Goal: Information Seeking & Learning: Learn about a topic

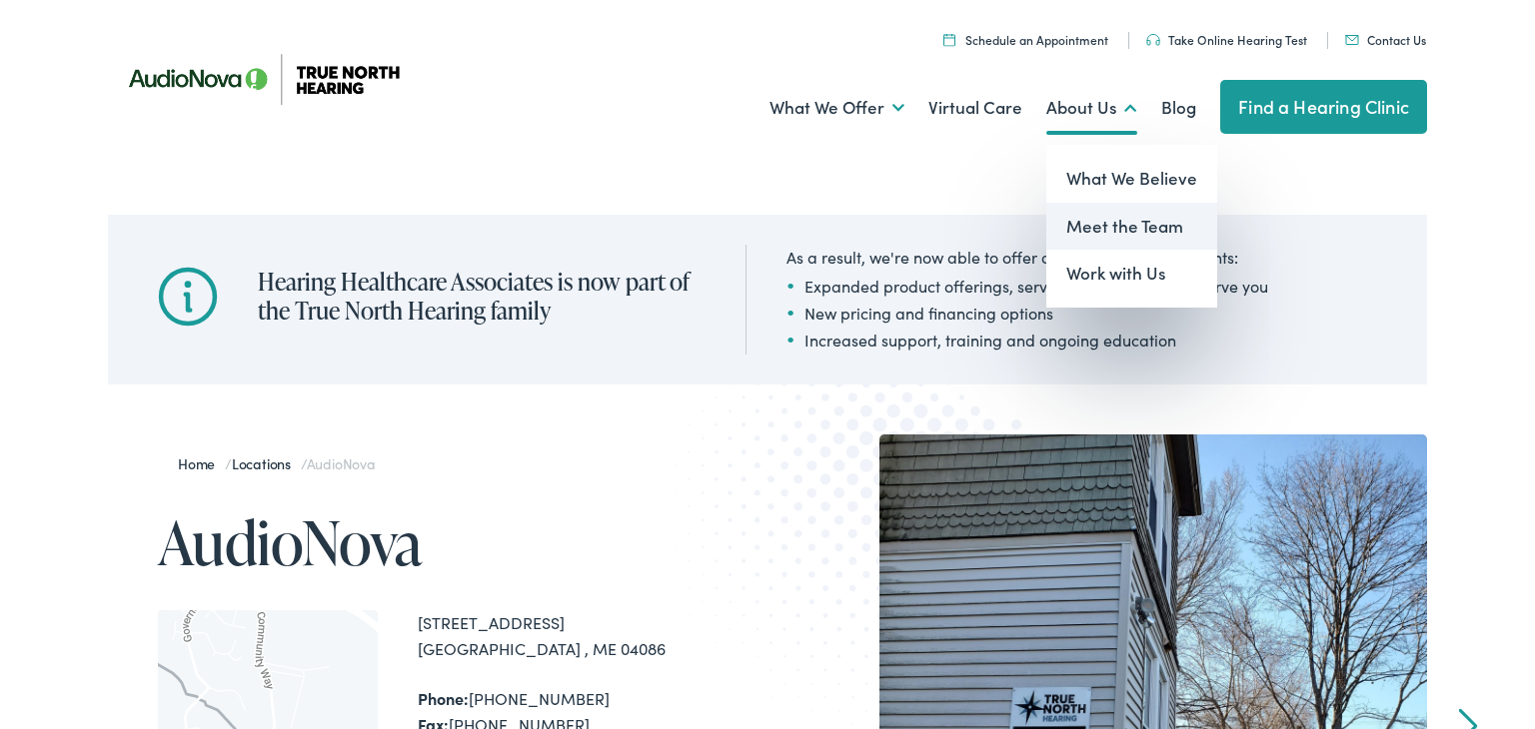
click at [1105, 224] on link "Meet the Team" at bounding box center [1131, 227] width 171 height 48
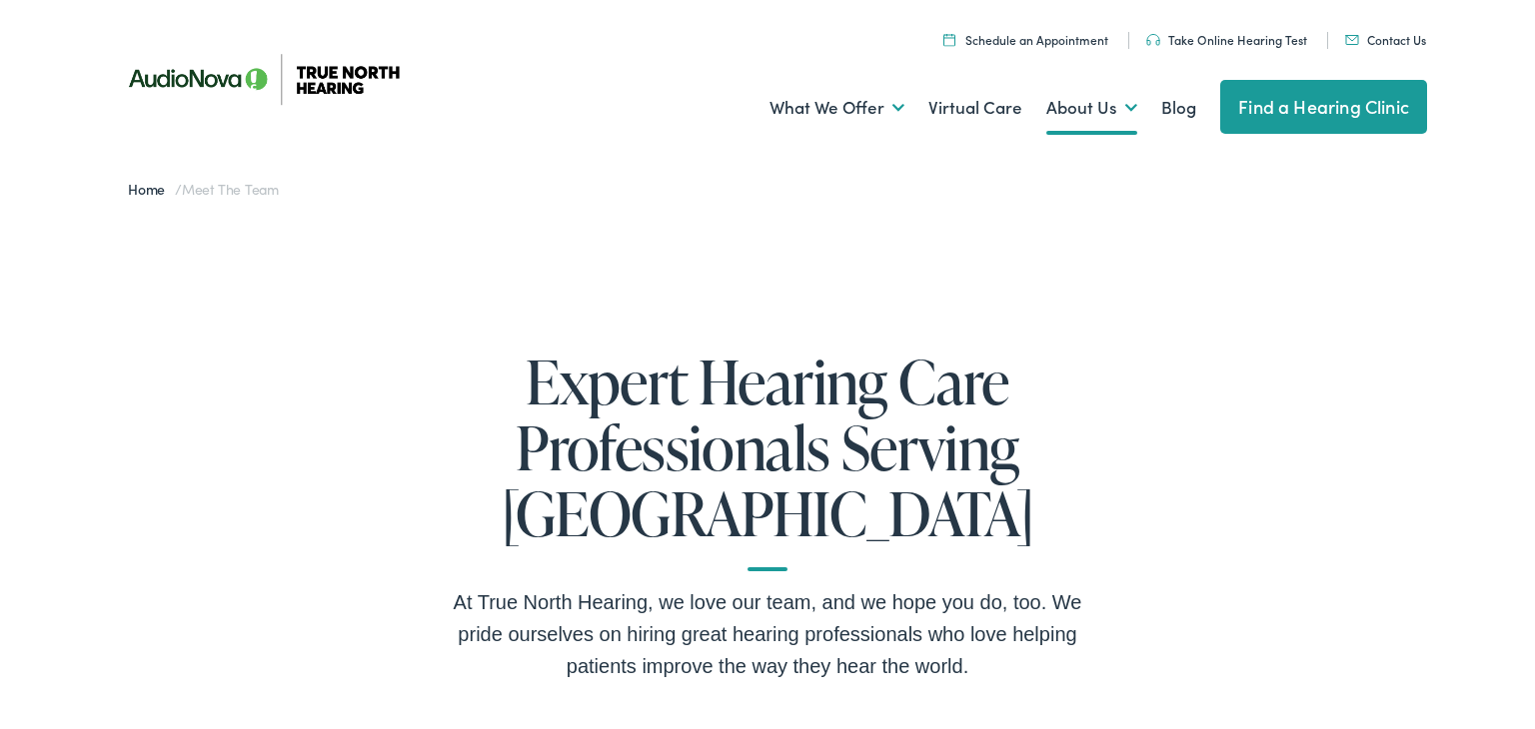
click at [1338, 112] on link "Find a Hearing Clinic" at bounding box center [1323, 107] width 207 height 54
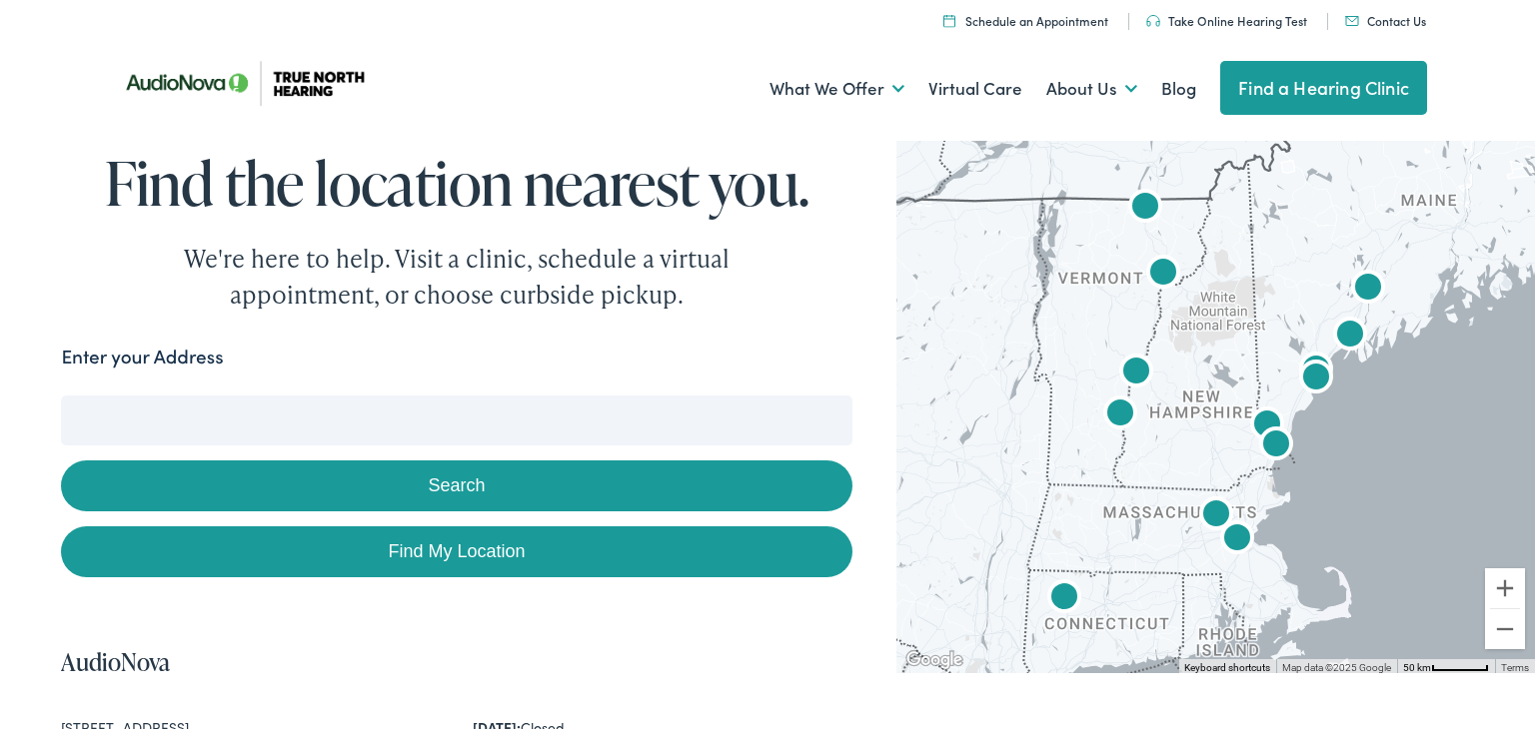
click at [1353, 332] on img "AudioNova" at bounding box center [1350, 337] width 64 height 64
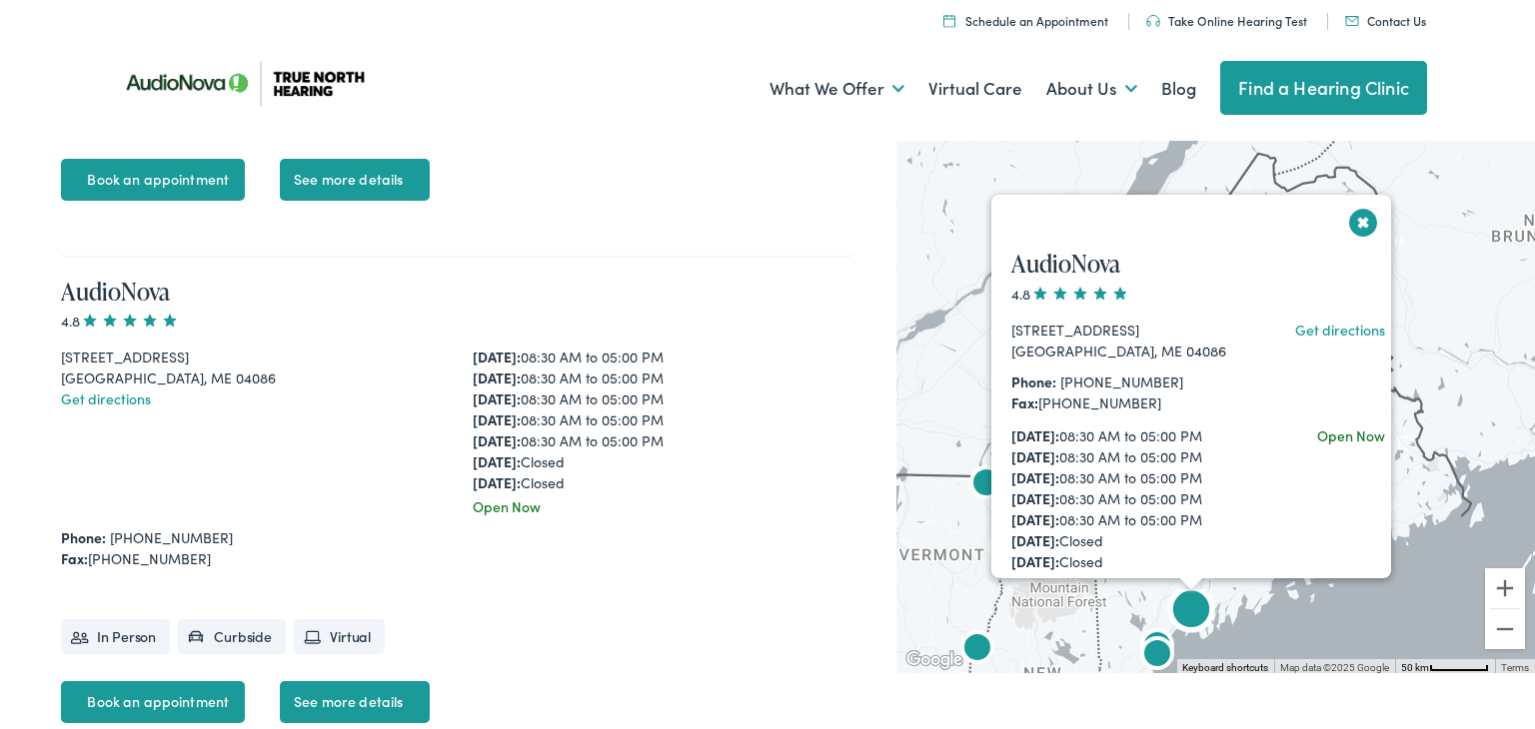
scroll to position [5676, 0]
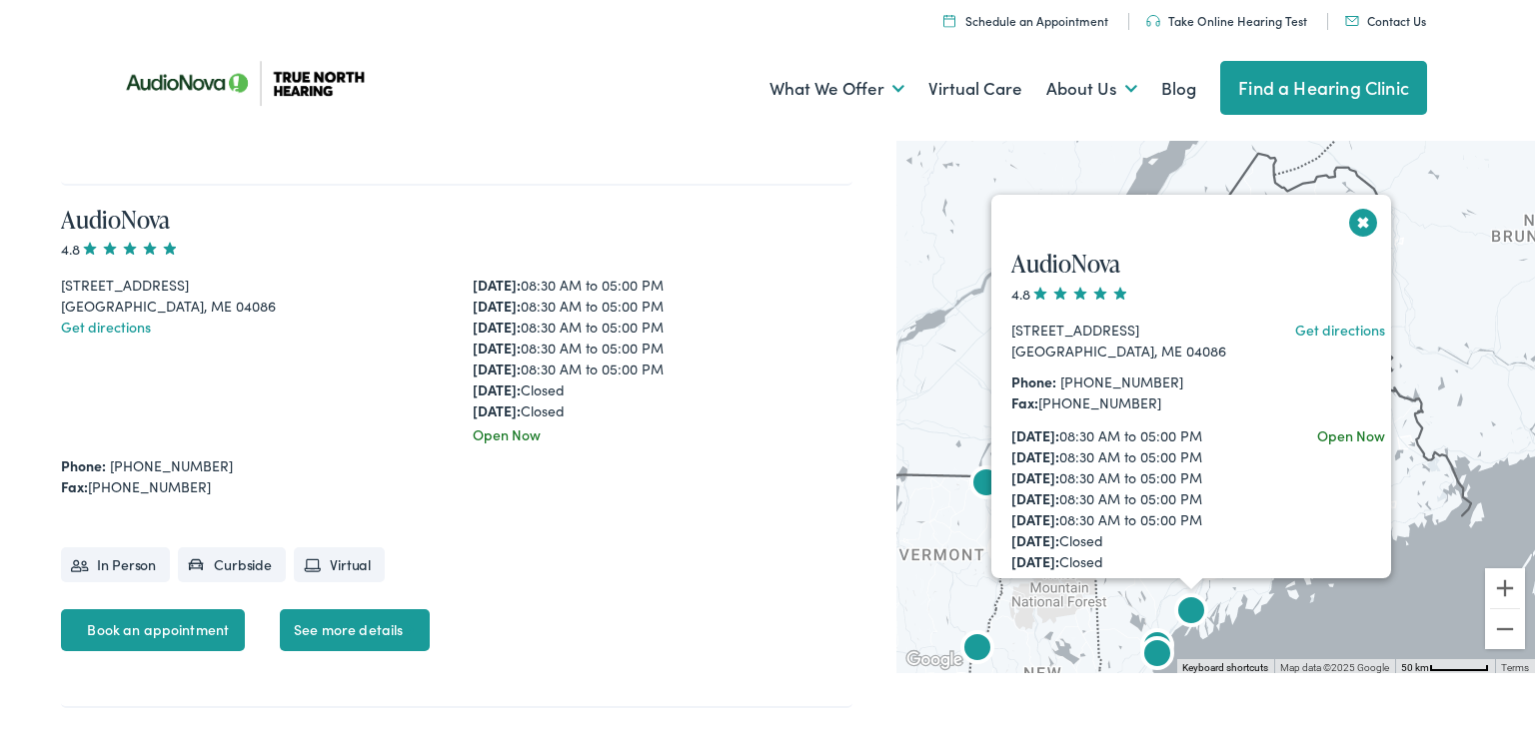
click at [1364, 219] on button "Close" at bounding box center [1363, 222] width 35 height 35
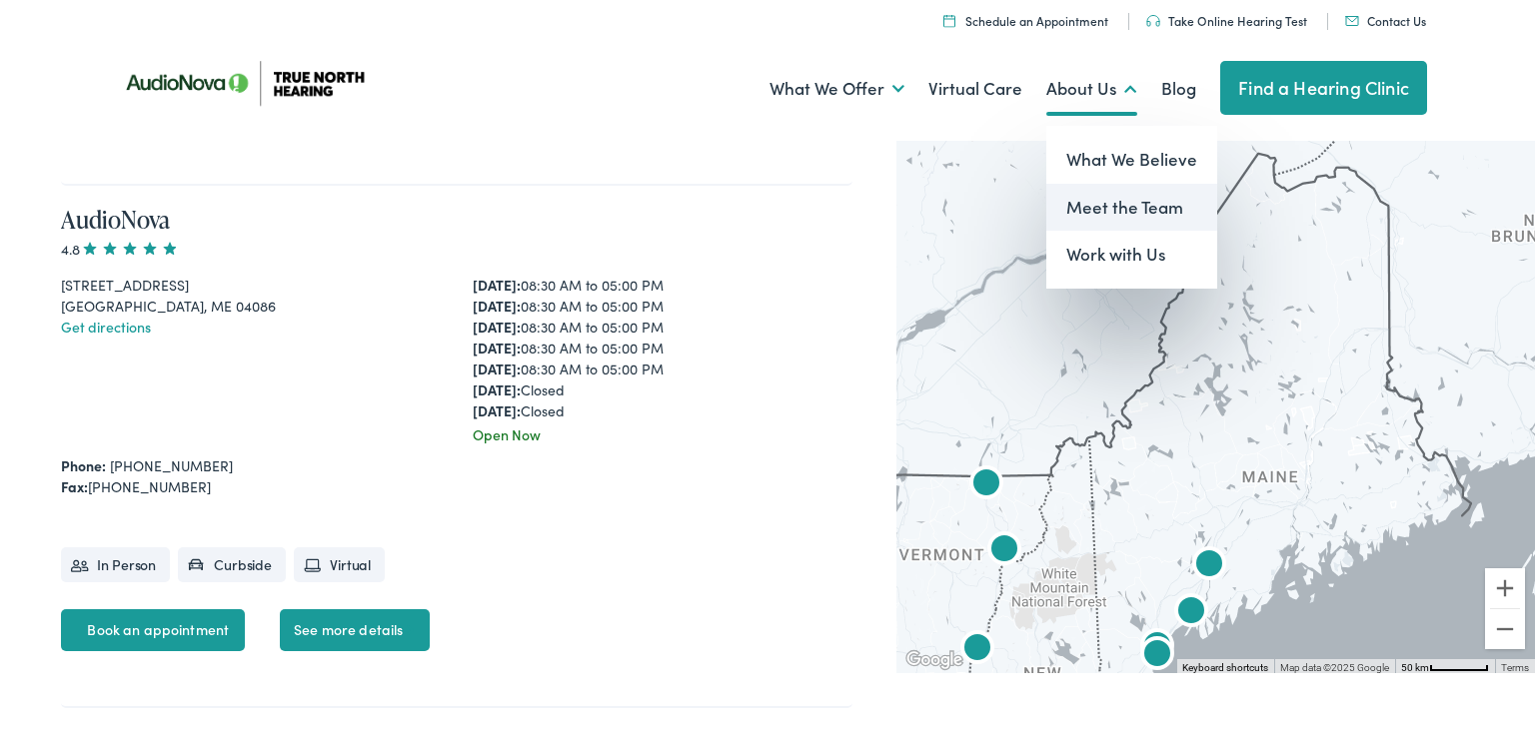
click at [1109, 204] on link "Meet the Team" at bounding box center [1131, 208] width 171 height 48
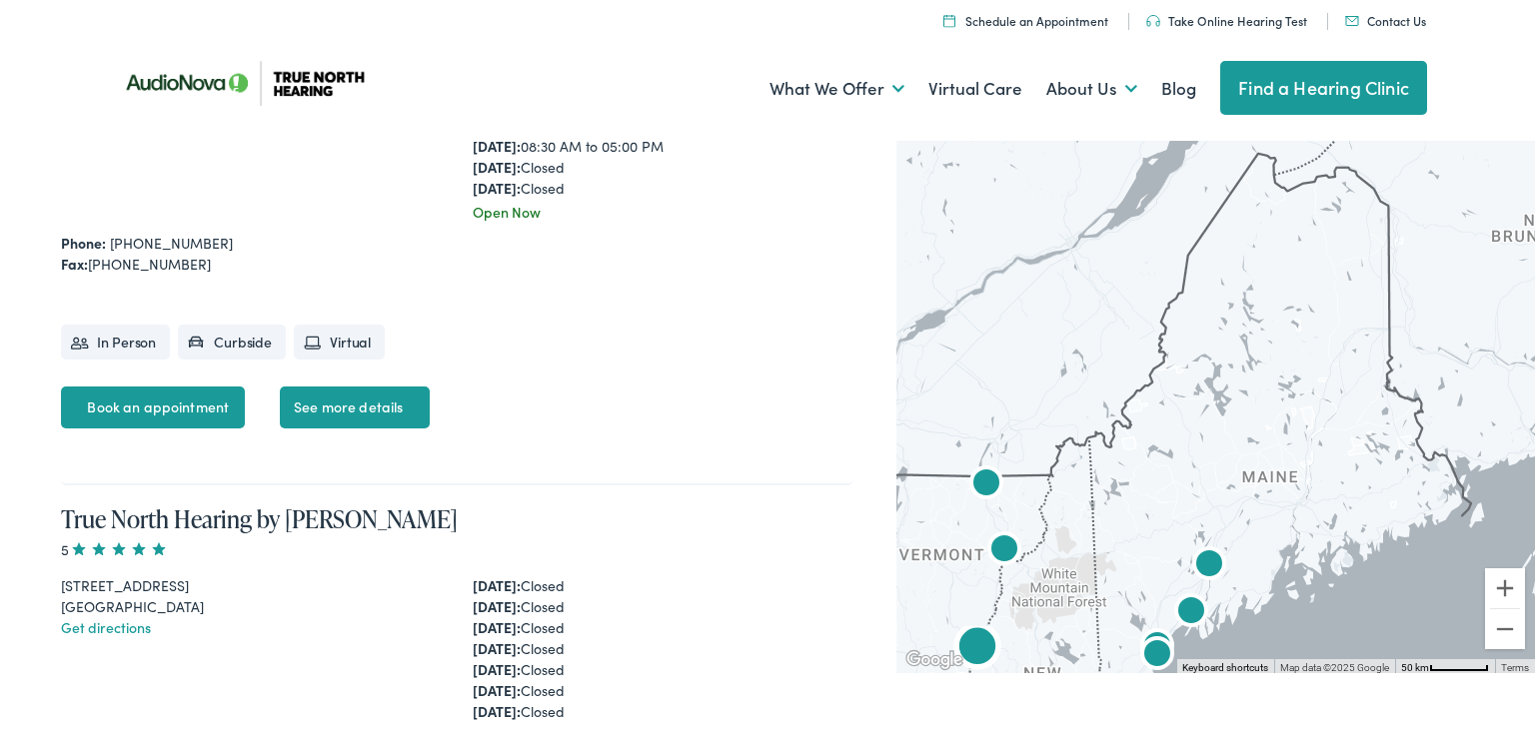
scroll to position [6420, 0]
click at [333, 402] on link "See more details" at bounding box center [355, 410] width 150 height 42
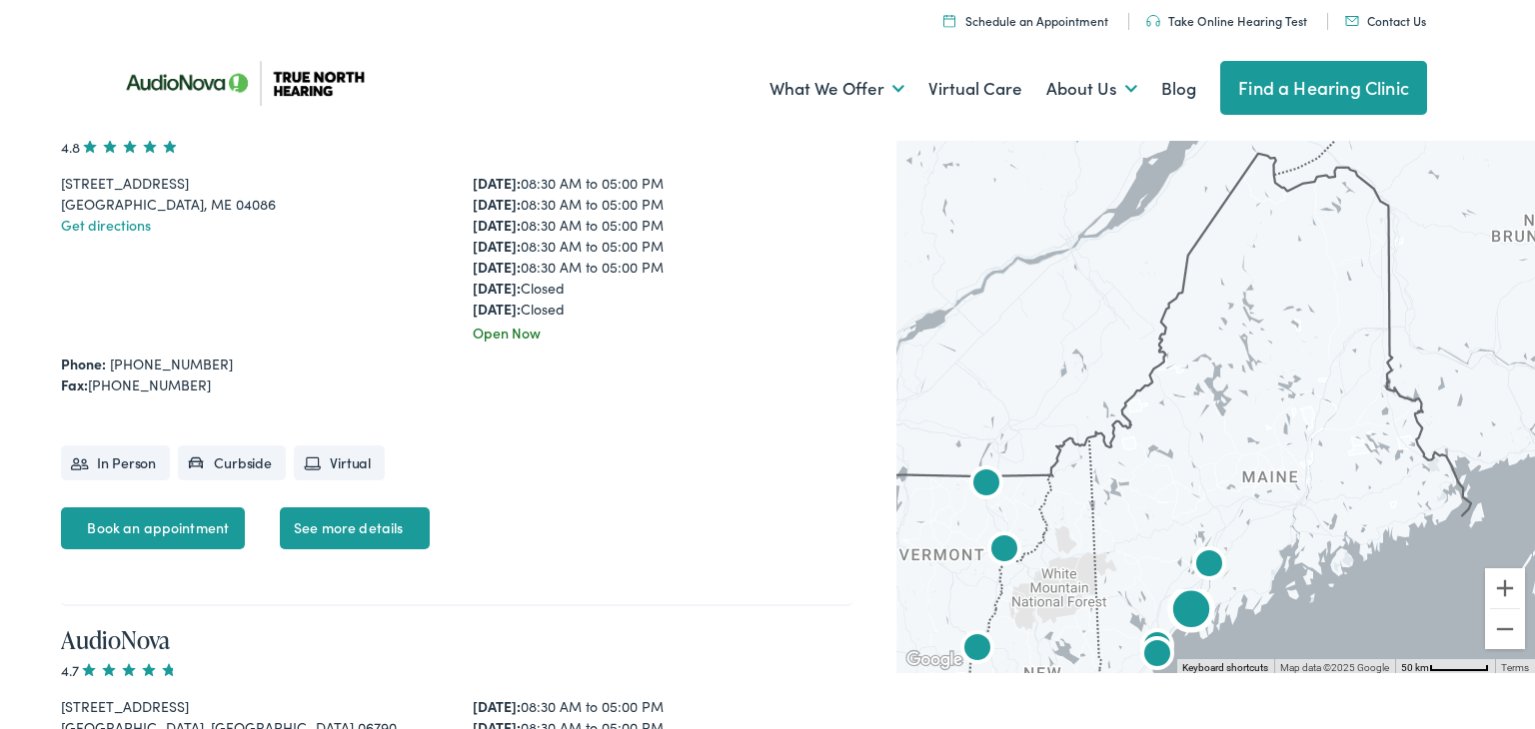
scroll to position [5777, 0]
click at [341, 522] on link "See more details" at bounding box center [355, 530] width 150 height 42
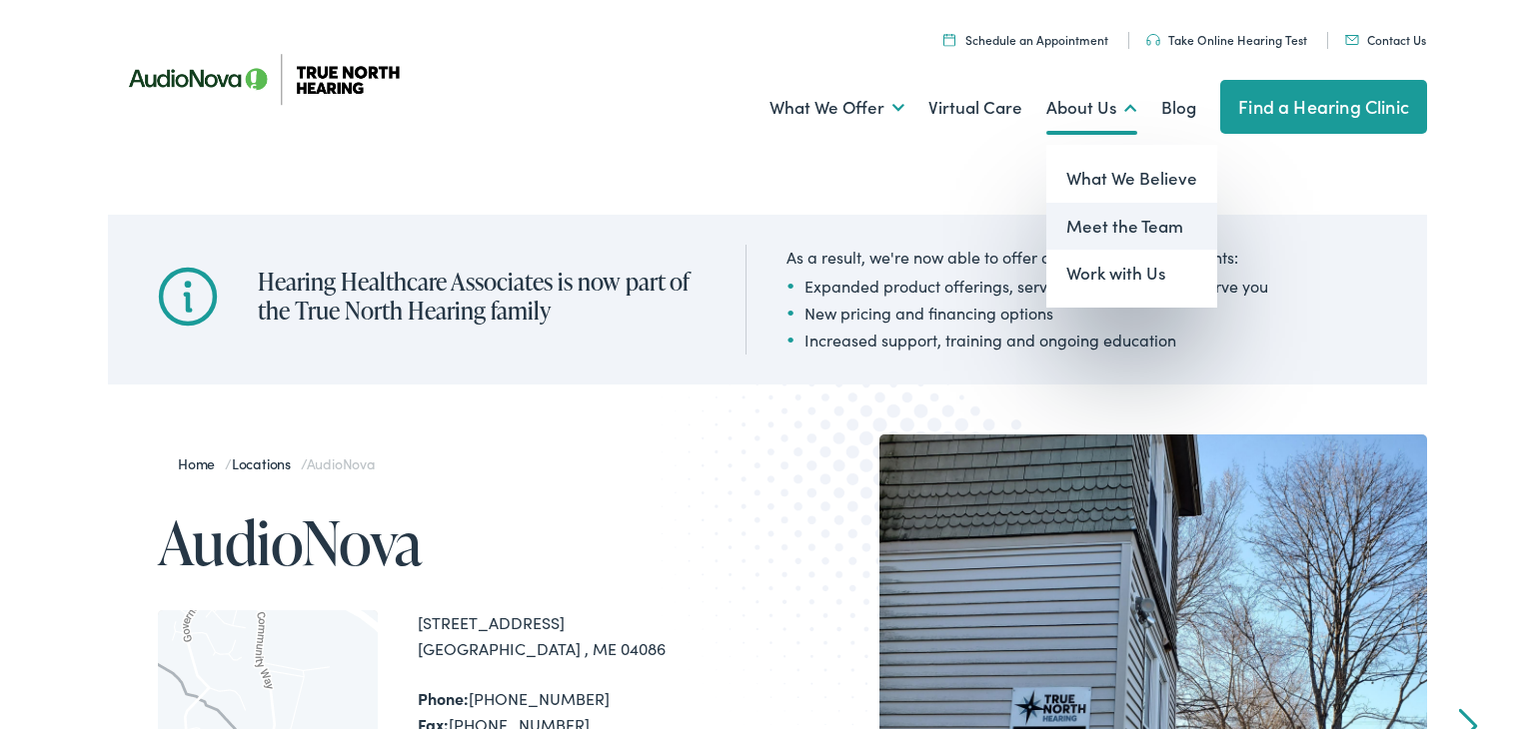
click at [1116, 225] on link "Meet the Team" at bounding box center [1131, 227] width 171 height 48
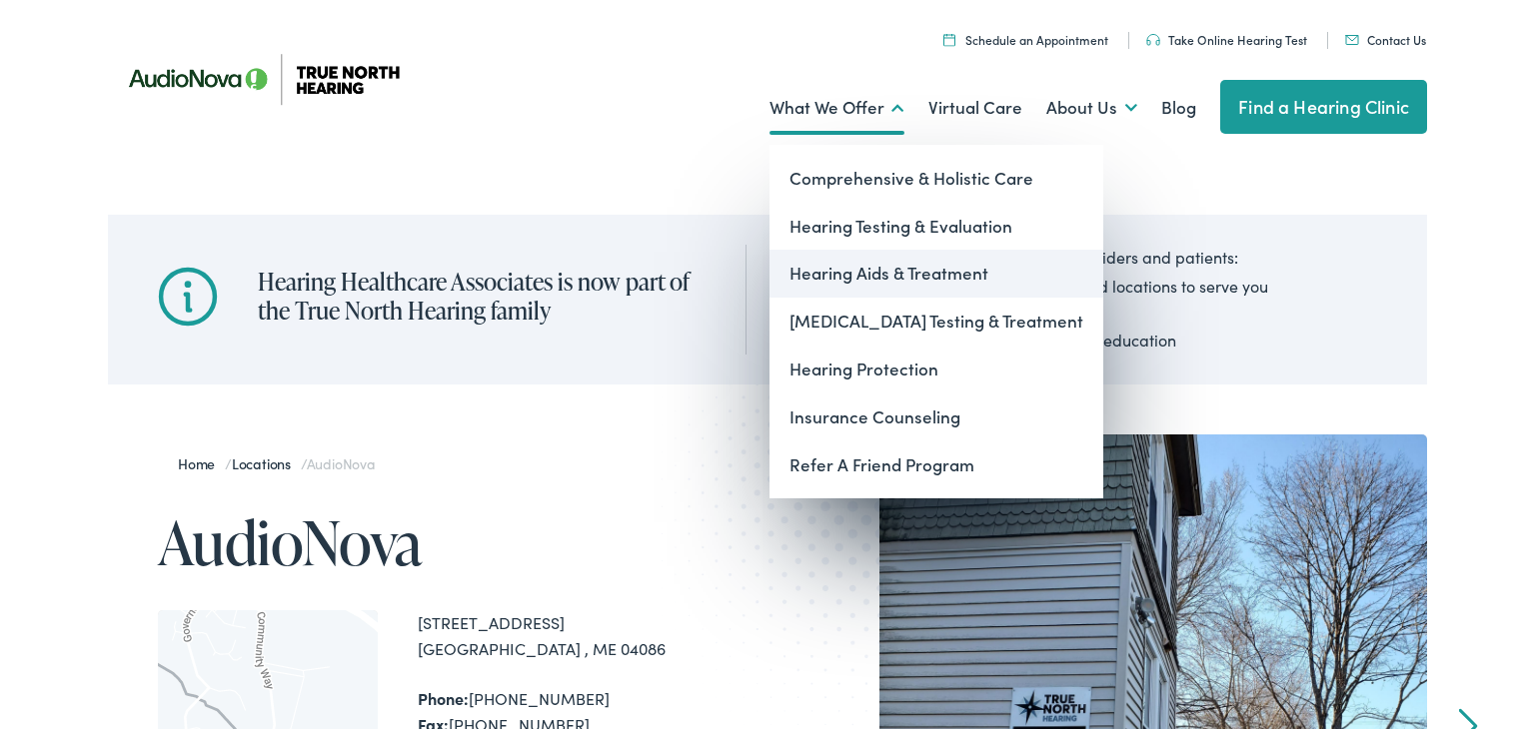
click at [872, 278] on link "Hearing Aids & Treatment" at bounding box center [936, 274] width 334 height 48
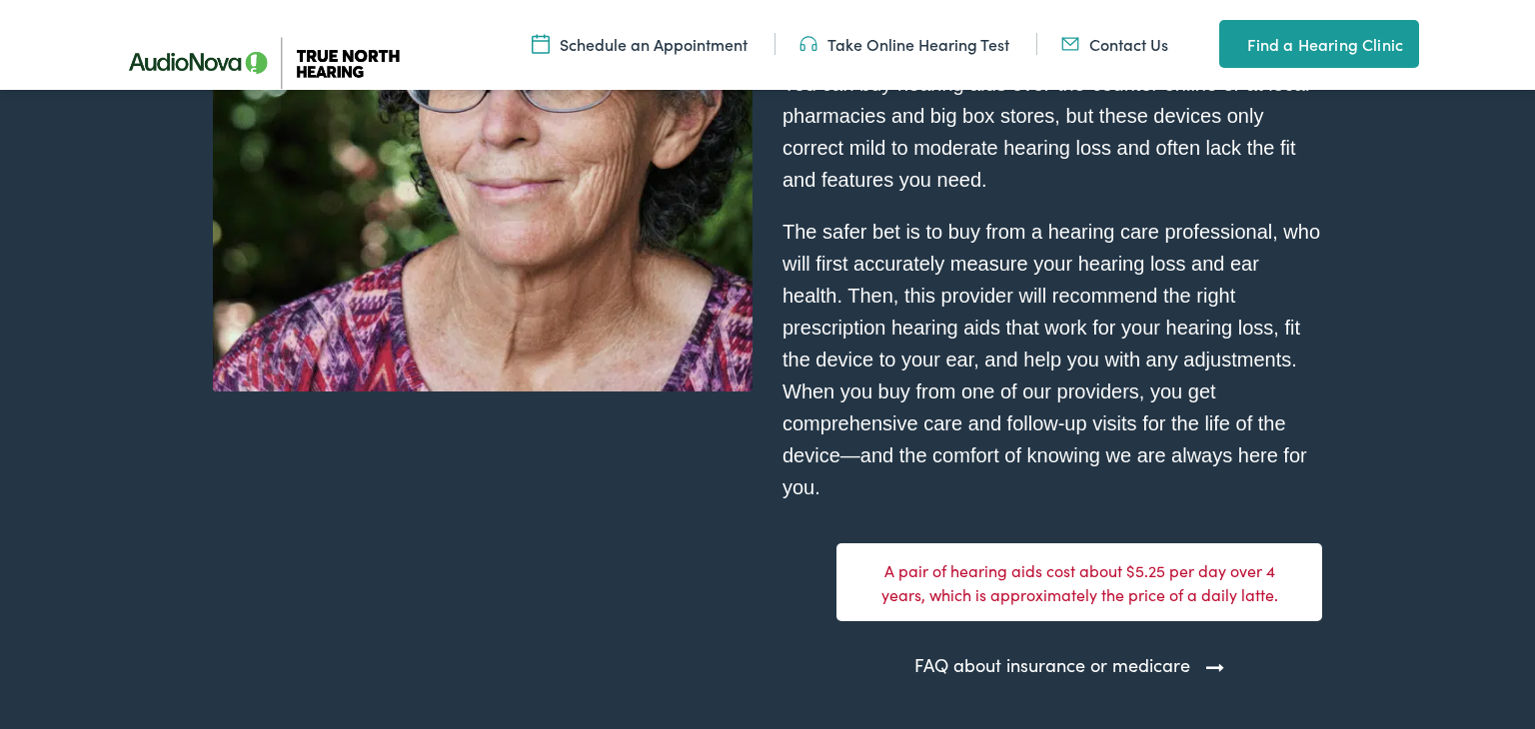
scroll to position [5462, 0]
